Goal: Check status: Check status

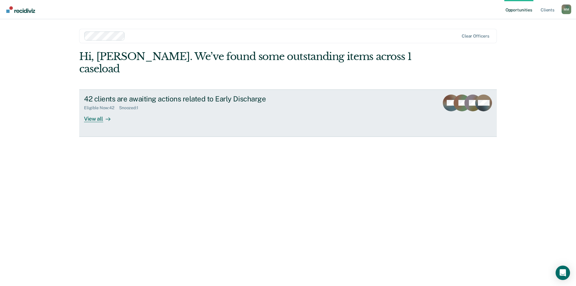
click at [90, 110] on div "View all" at bounding box center [101, 116] width 34 height 12
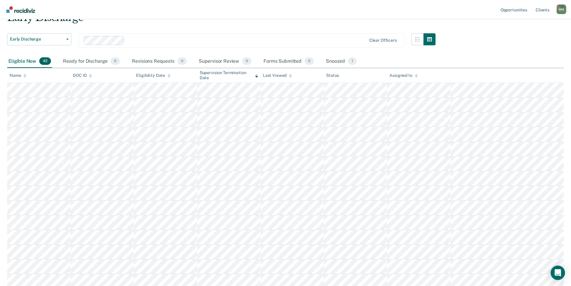
scroll to position [60, 0]
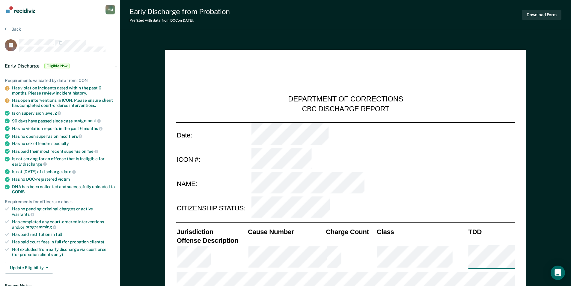
type textarea "x"
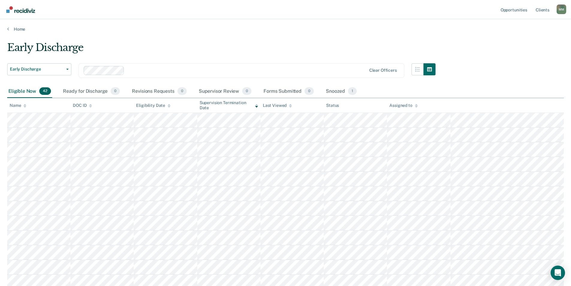
scroll to position [60, 0]
